Goal: Transaction & Acquisition: Purchase product/service

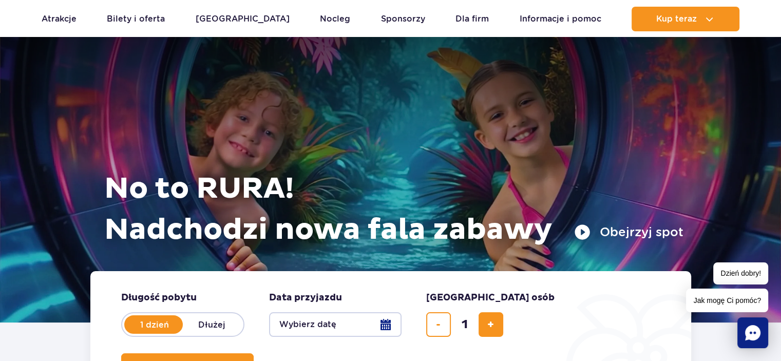
scroll to position [103, 0]
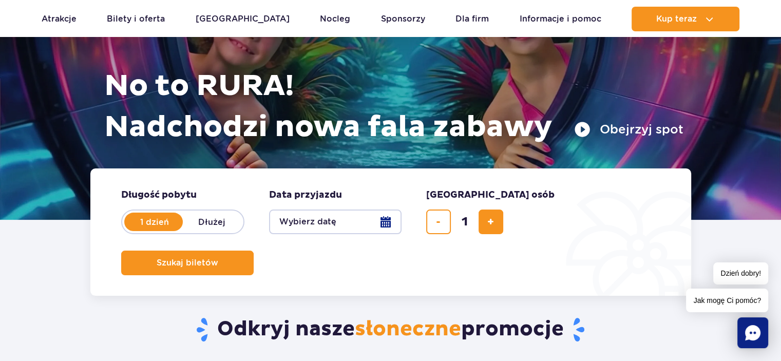
click at [383, 221] on button "Wybierz datę" at bounding box center [335, 221] width 132 height 25
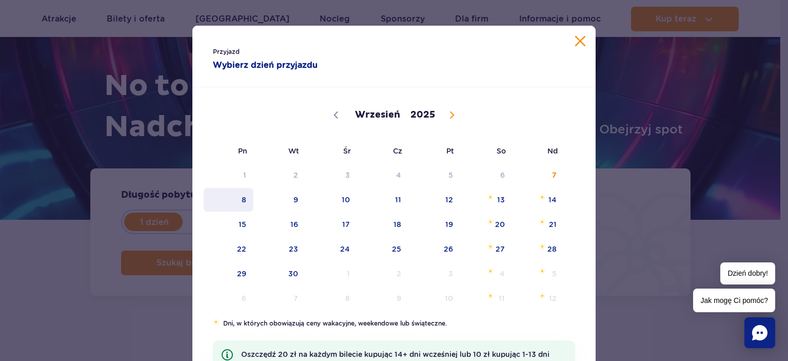
click at [241, 203] on span "8" at bounding box center [229, 200] width 52 height 24
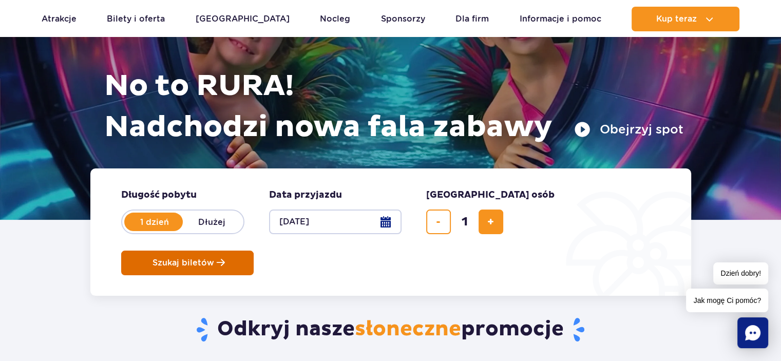
click at [214, 258] on span "Szukaj biletów" at bounding box center [183, 262] width 62 height 9
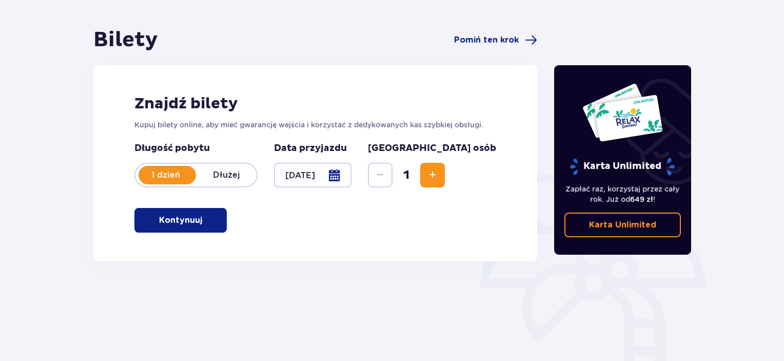
scroll to position [103, 0]
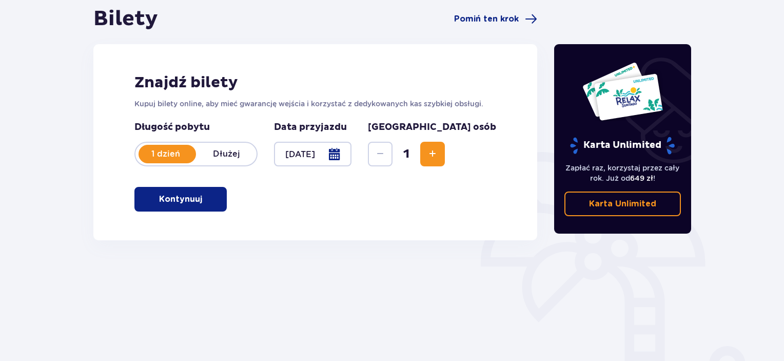
click at [185, 202] on p "Kontynuuj" at bounding box center [180, 199] width 43 height 11
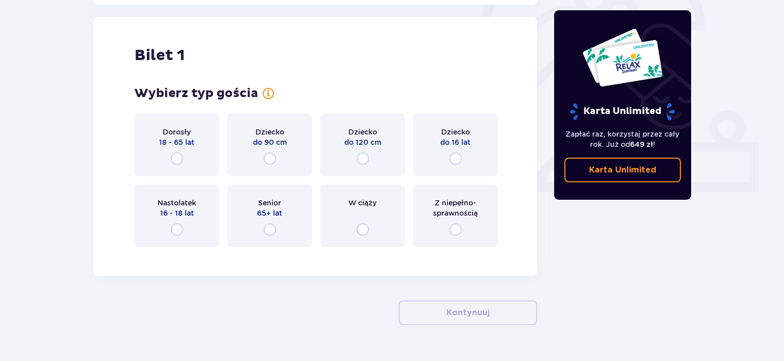
scroll to position [343, 0]
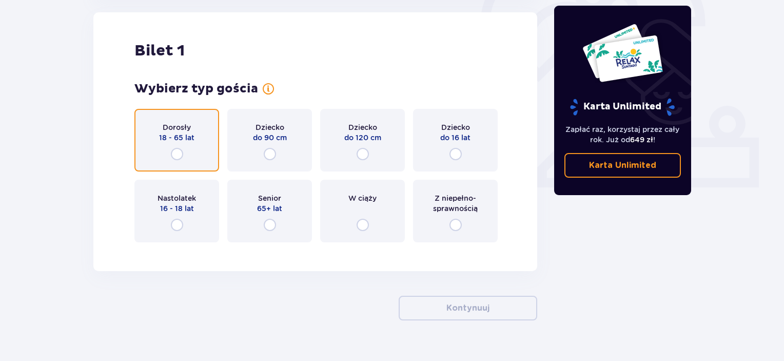
click at [175, 153] on input "radio" at bounding box center [177, 154] width 12 height 12
radio input "true"
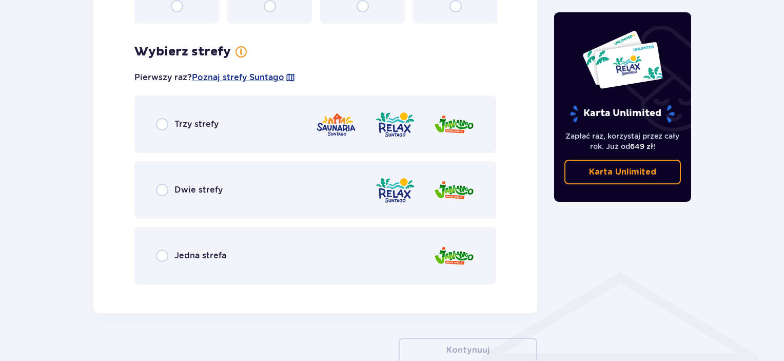
scroll to position [593, 0]
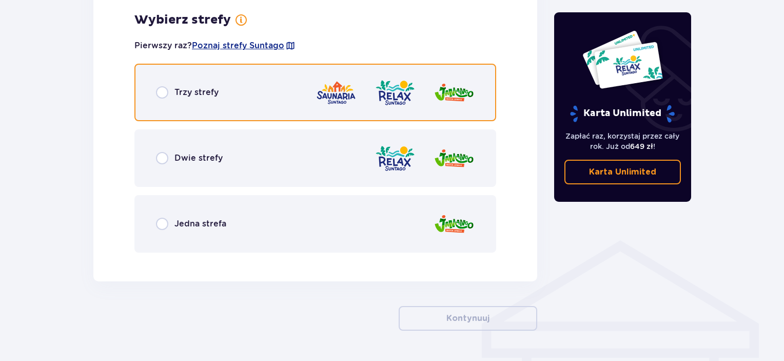
click at [162, 94] on input "radio" at bounding box center [162, 92] width 12 height 12
radio input "true"
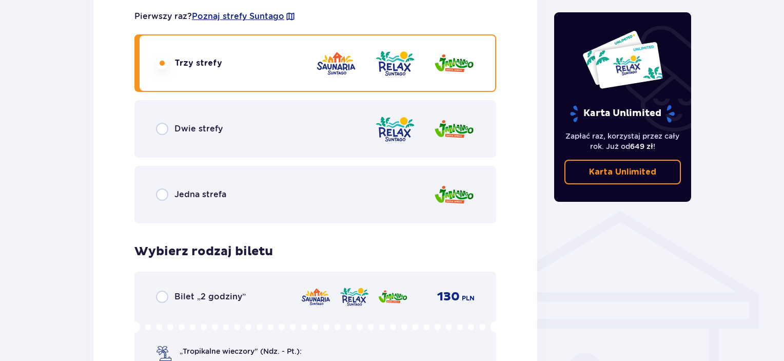
scroll to position [597, 0]
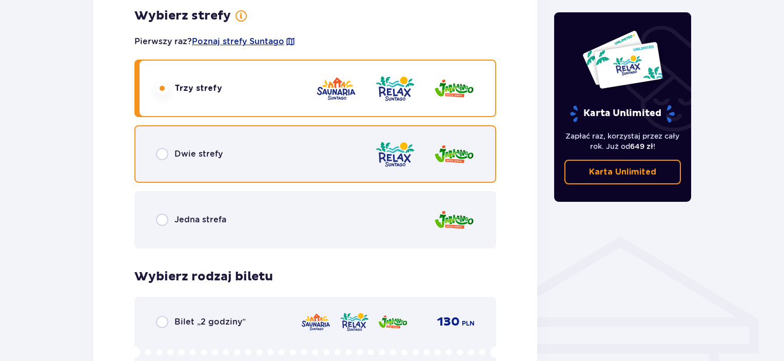
click at [164, 152] on input "radio" at bounding box center [162, 154] width 12 height 12
radio input "true"
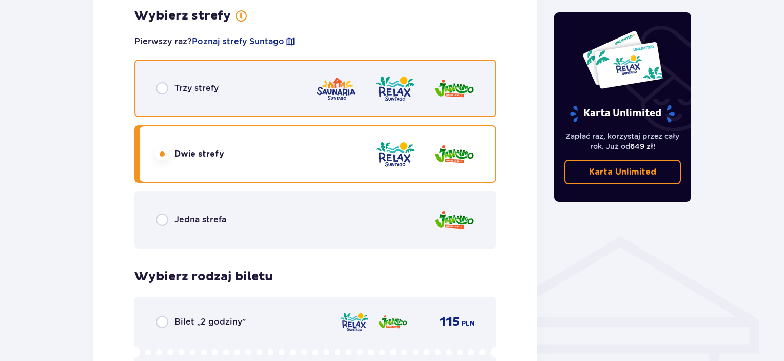
click at [162, 86] on input "radio" at bounding box center [162, 88] width 12 height 12
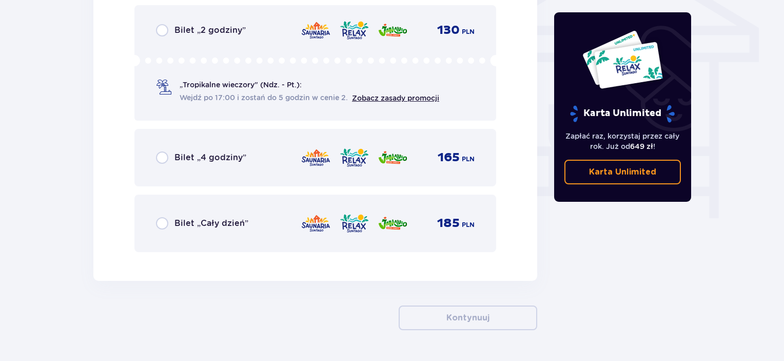
scroll to position [919, 0]
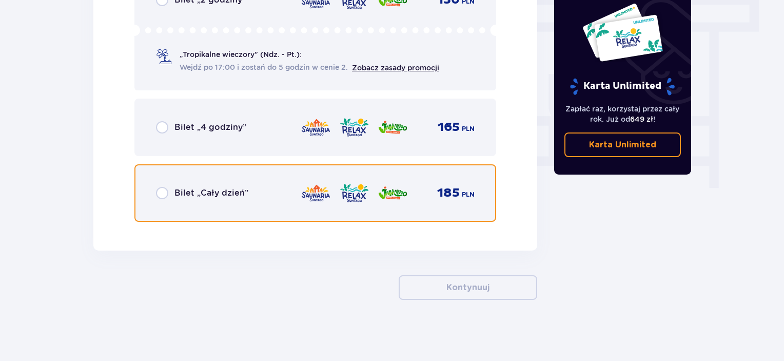
click at [163, 194] on input "radio" at bounding box center [162, 193] width 12 height 12
radio input "true"
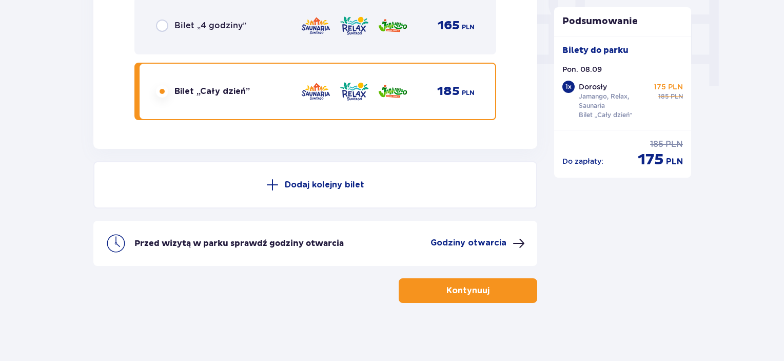
scroll to position [1023, 0]
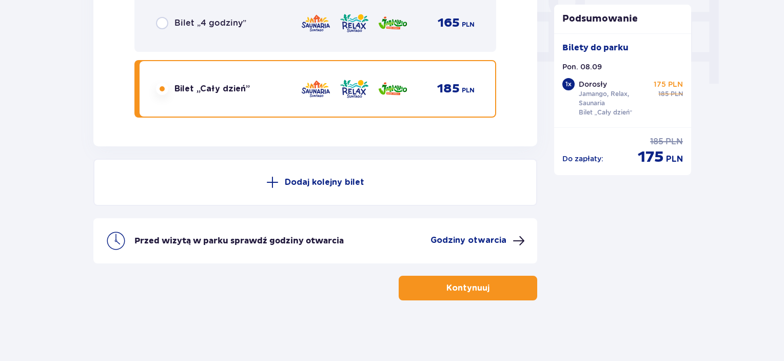
click at [481, 238] on p "Godziny otwarcia" at bounding box center [469, 240] width 76 height 11
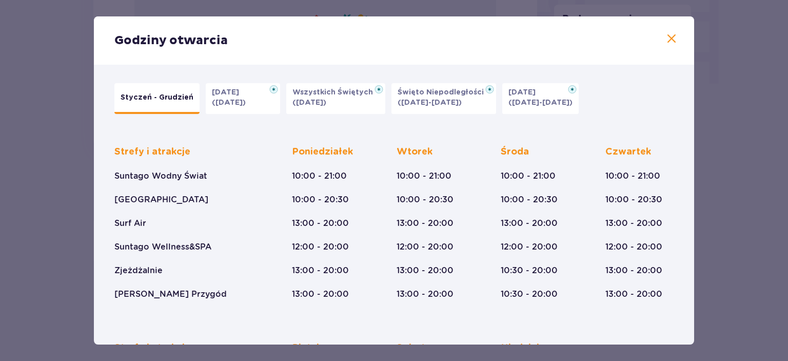
click at [668, 41] on span at bounding box center [672, 39] width 12 height 12
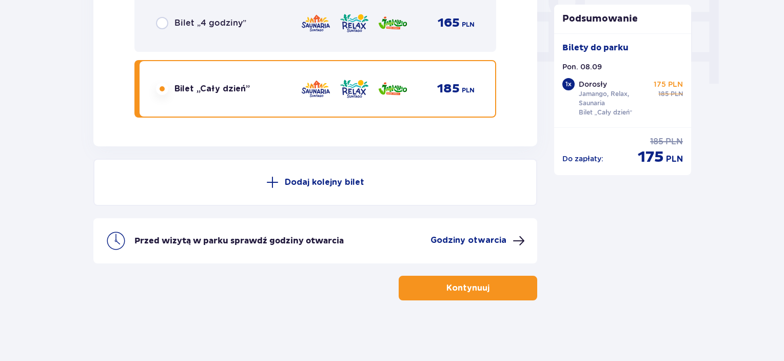
click at [470, 288] on p "Kontynuuj" at bounding box center [468, 287] width 43 height 11
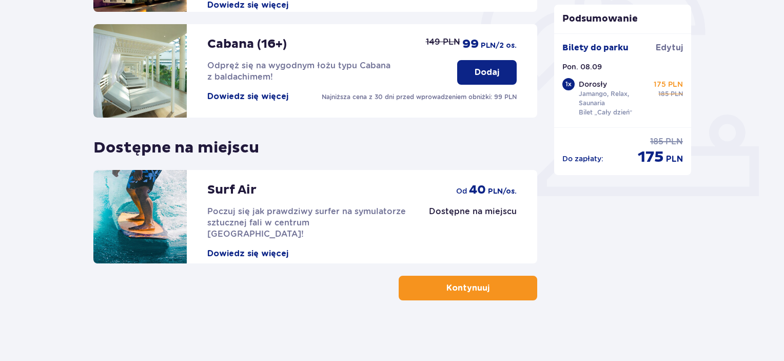
scroll to position [335, 0]
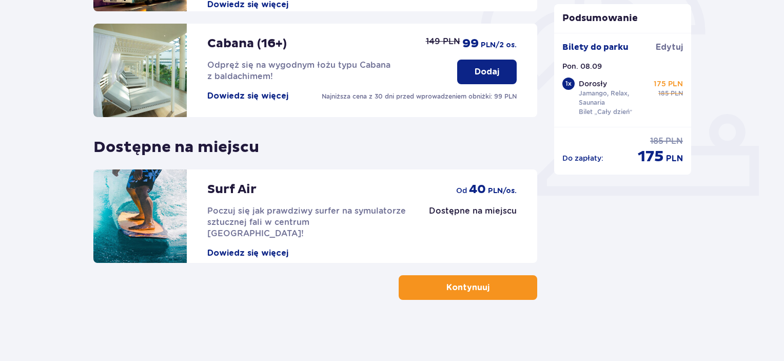
click at [471, 291] on p "Kontynuuj" at bounding box center [468, 287] width 43 height 11
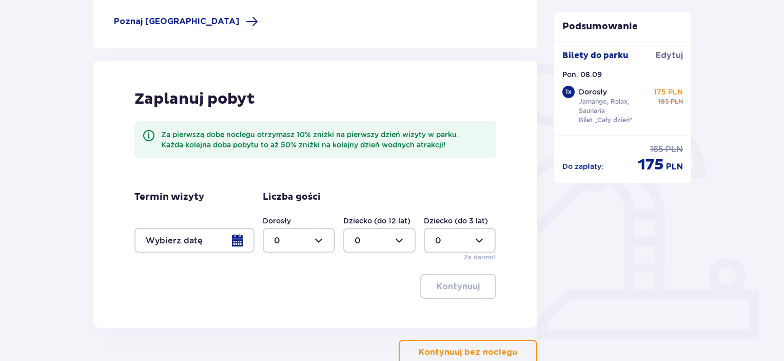
scroll to position [205, 0]
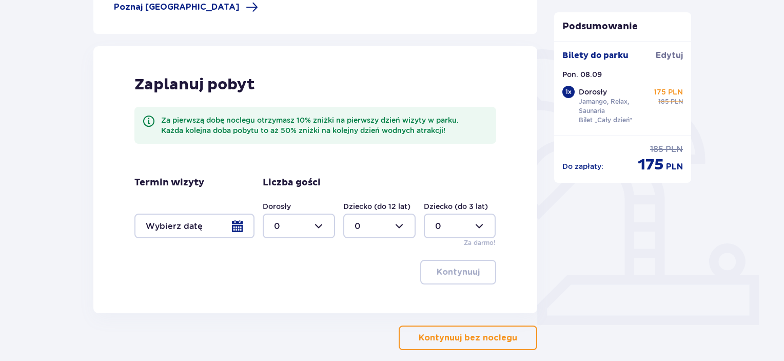
click at [474, 340] on p "Kontynuuj bez noclegu" at bounding box center [468, 337] width 99 height 11
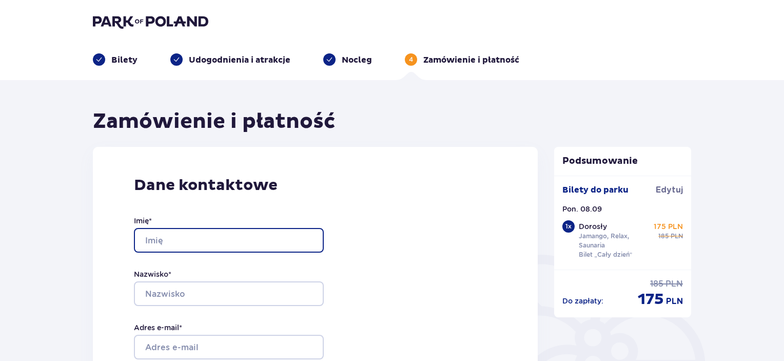
click at [185, 239] on input "Imię *" at bounding box center [229, 240] width 190 height 25
type input "Paweł"
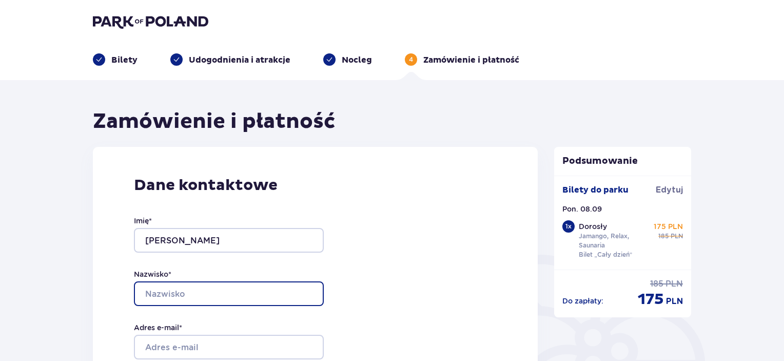
type input "TRZPIL"
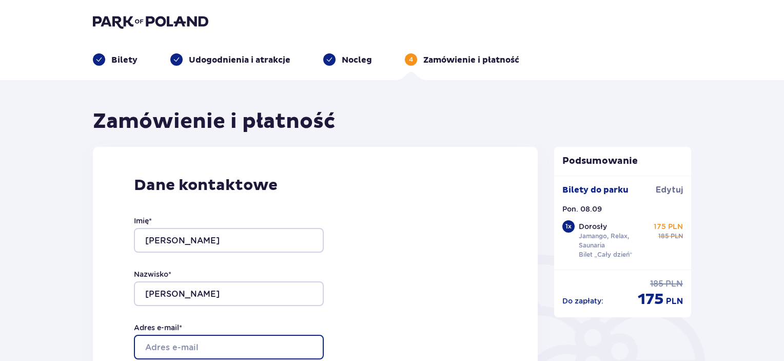
type input "etui@poczta.onet.pl"
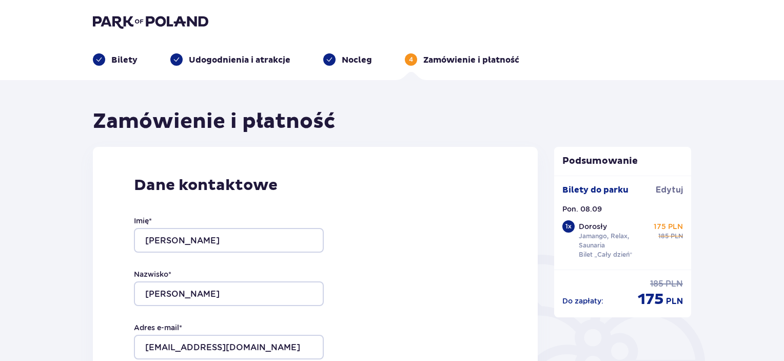
type input "etui@poczta.onet.pl"
type input "601277981"
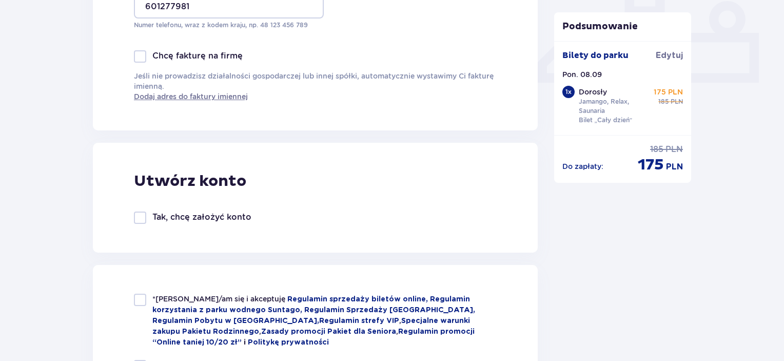
scroll to position [462, 0]
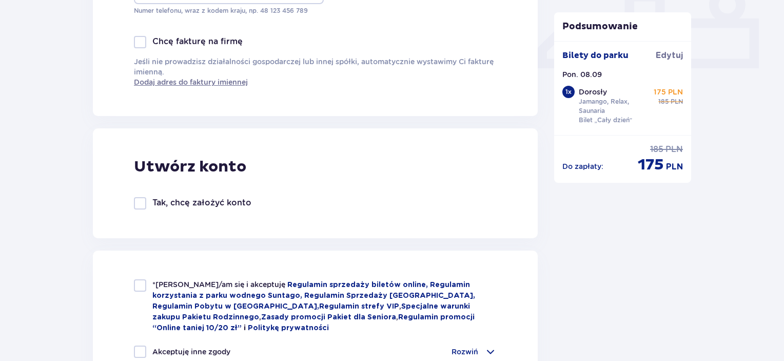
click at [139, 201] on div at bounding box center [140, 203] width 12 height 12
checkbox input "true"
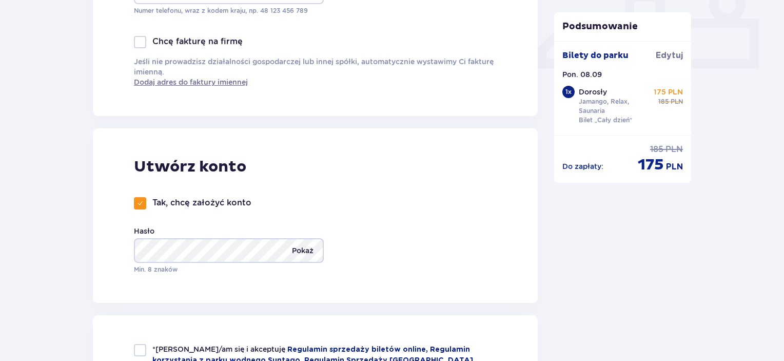
click at [302, 253] on p "Pokaż" at bounding box center [303, 250] width 22 height 25
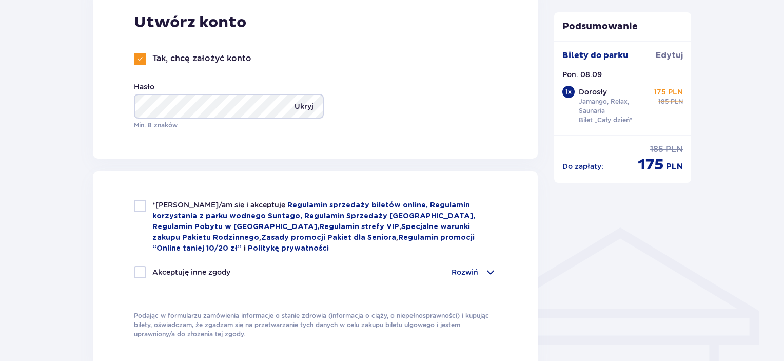
scroll to position [616, 0]
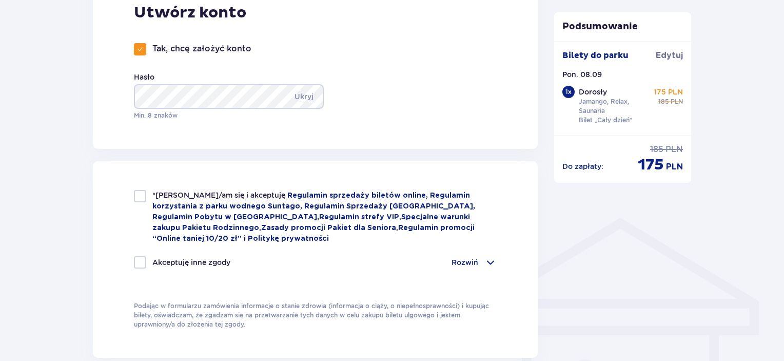
click at [138, 195] on div at bounding box center [140, 196] width 12 height 12
checkbox input "true"
click at [487, 259] on span at bounding box center [491, 262] width 12 height 12
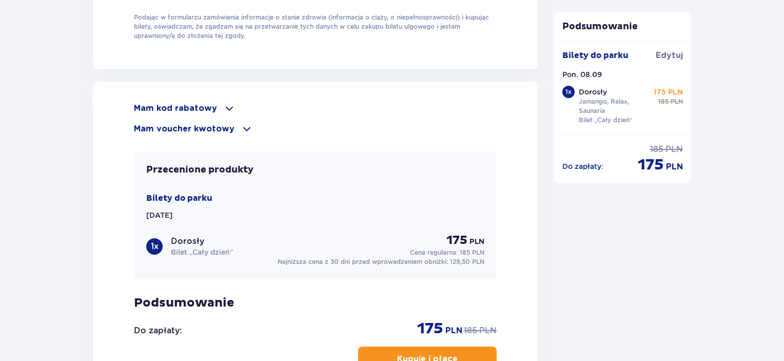
scroll to position [1232, 0]
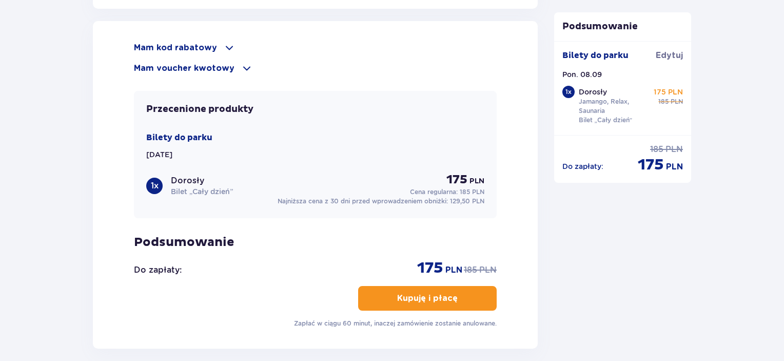
click at [421, 295] on p "Kupuję i płacę" at bounding box center [427, 298] width 61 height 11
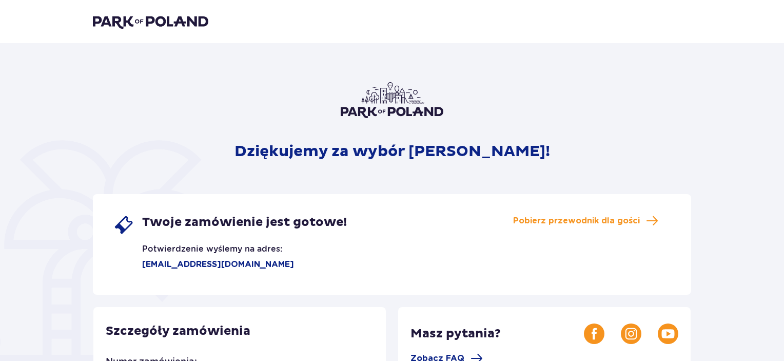
click at [145, 18] on img at bounding box center [150, 21] width 115 height 14
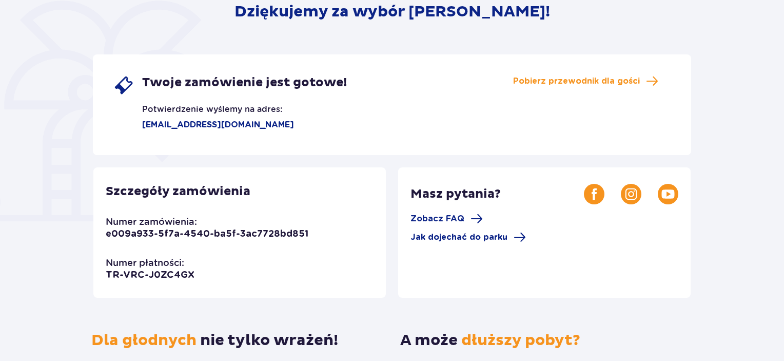
scroll to position [154, 0]
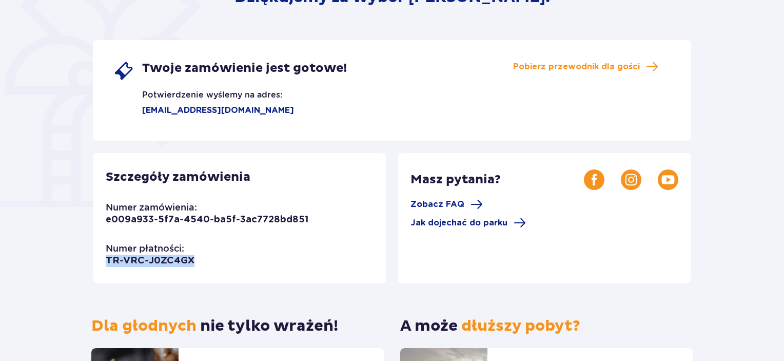
drag, startPoint x: 200, startPoint y: 262, endPoint x: 105, endPoint y: 264, distance: 95.5
click at [105, 264] on div "Szczegóły zamówienia Numer zamówienia: e009a933-5f7a-4540-ba5f-3ac7728bd851 Num…" at bounding box center [239, 218] width 293 height 130
copy p "TR-VRC-J0ZC4GX"
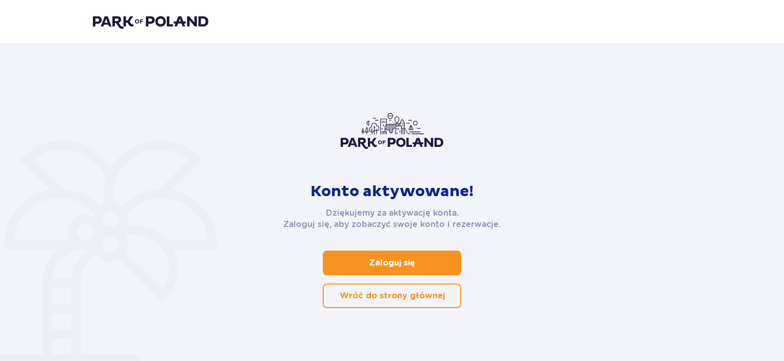
click at [385, 262] on p "Zaloguj się" at bounding box center [392, 262] width 46 height 11
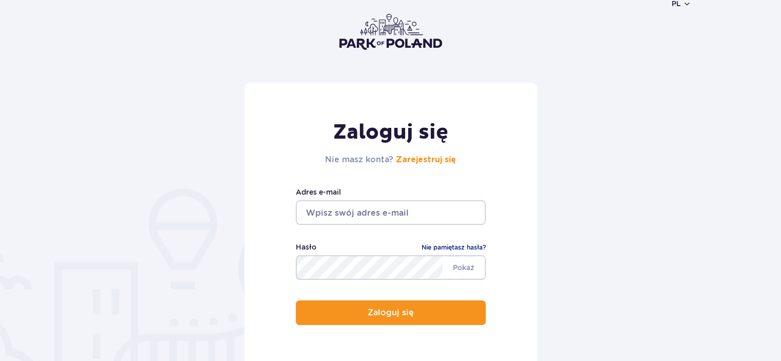
scroll to position [154, 0]
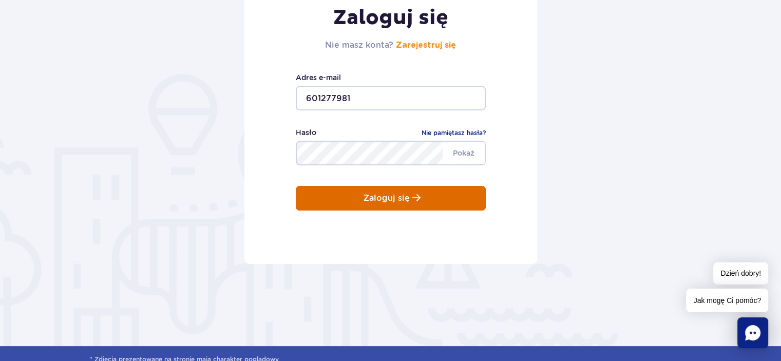
click at [380, 197] on p "Zaloguj się" at bounding box center [386, 198] width 46 height 9
click at [380, 199] on p "Zaloguj się" at bounding box center [386, 198] width 46 height 9
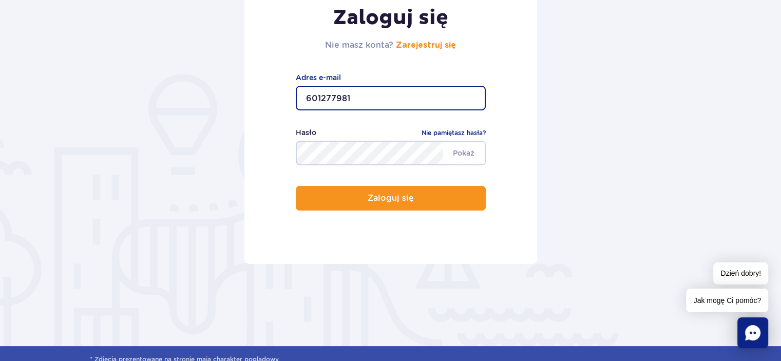
drag, startPoint x: 357, startPoint y: 99, endPoint x: 305, endPoint y: 95, distance: 52.0
click at [305, 95] on input "601277981" at bounding box center [391, 98] width 190 height 25
type input "etui@poczta.onet.pl"
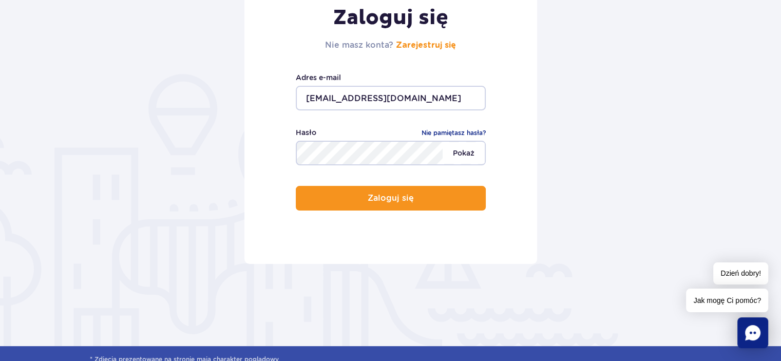
click at [466, 156] on span "Pokaż" at bounding box center [463, 153] width 42 height 22
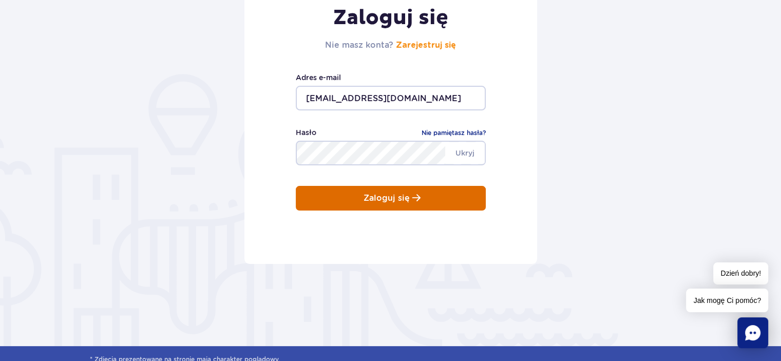
click at [386, 200] on p "Zaloguj się" at bounding box center [386, 198] width 46 height 9
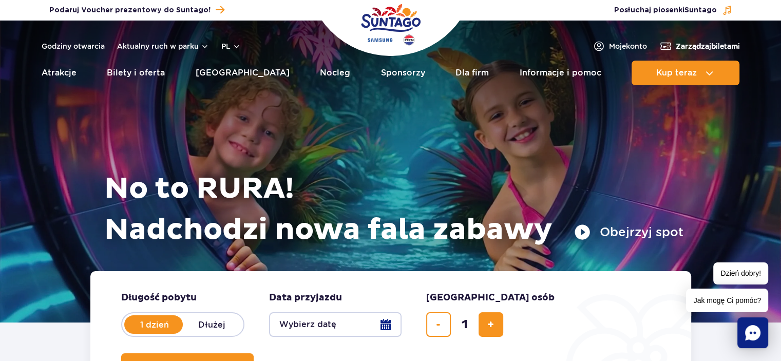
click at [694, 44] on span "Zarządzaj biletami" at bounding box center [707, 46] width 64 height 10
click at [698, 48] on span "Zarządzaj biletami" at bounding box center [707, 46] width 64 height 10
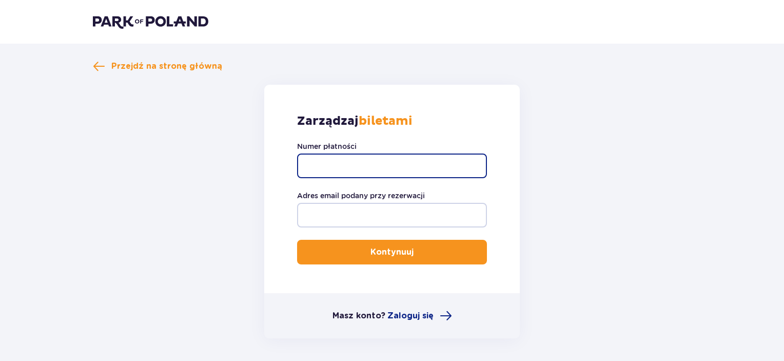
click at [356, 163] on input "Numer płatności" at bounding box center [392, 165] width 190 height 25
paste input "TR-VRC-J0ZC4GX"
type input "TR-VRC-J0ZC4GX"
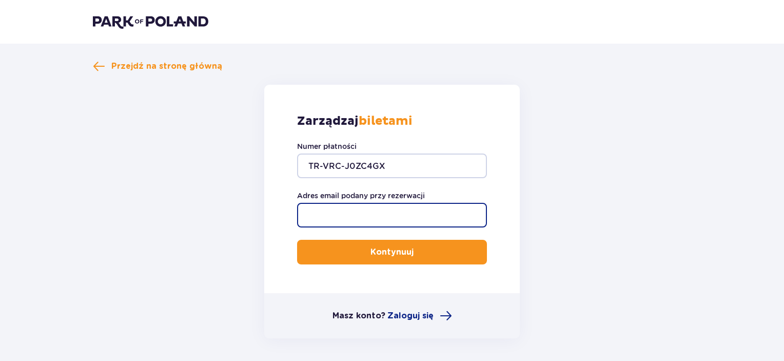
click at [357, 212] on input "Adres email podany przy rezerwacji" at bounding box center [392, 215] width 190 height 25
type input "[EMAIL_ADDRESS][DOMAIN_NAME]"
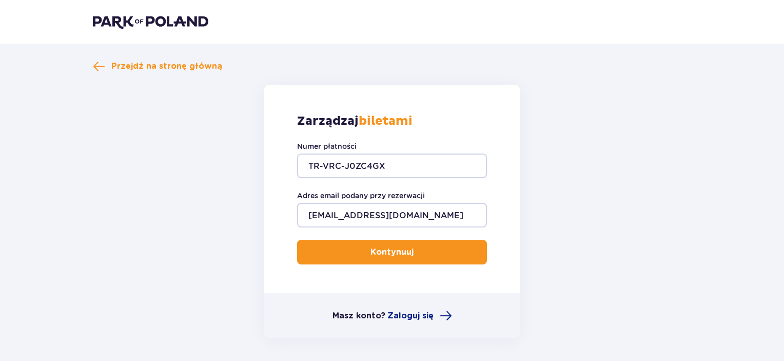
click at [392, 257] on p "Kontynuuj" at bounding box center [392, 251] width 43 height 11
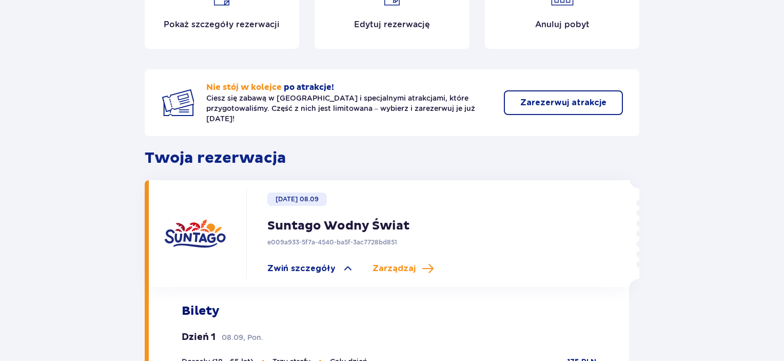
scroll to position [71, 0]
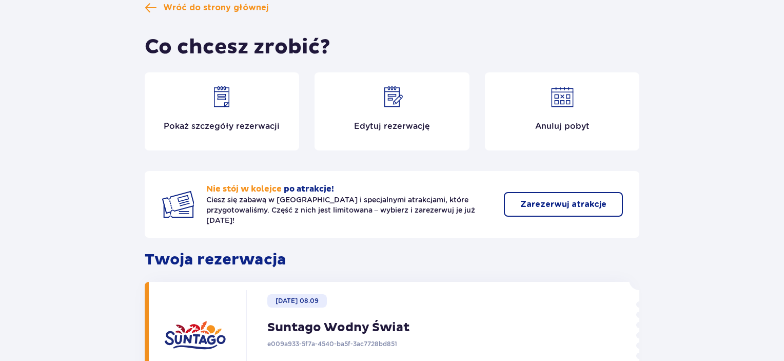
click at [242, 112] on div "Pokaż szczegóły rezerwacji" at bounding box center [222, 111] width 155 height 78
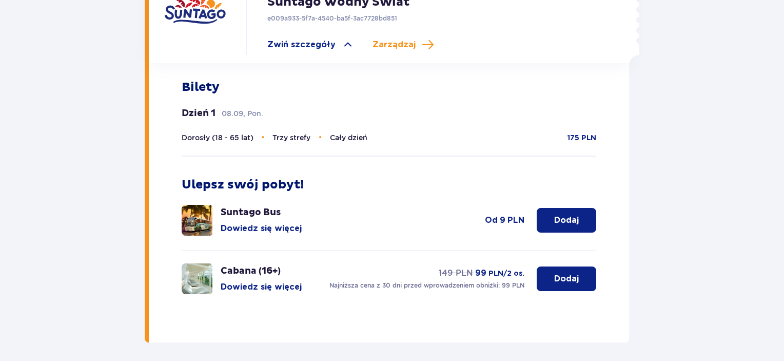
scroll to position [402, 0]
